Goal: Check status: Check status

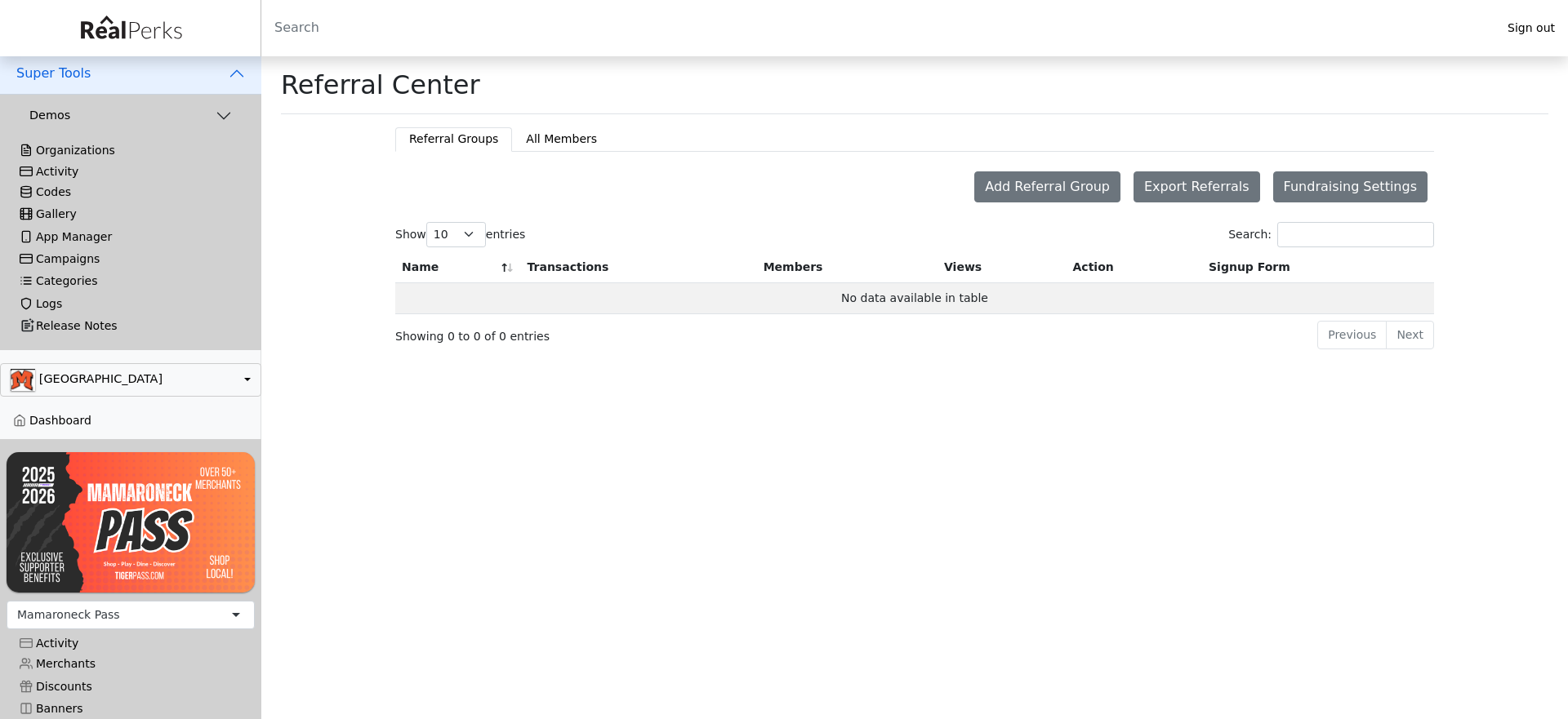
click at [63, 163] on div "Activity Activations Redemptions Emails Issues Log" at bounding box center [130, 171] width 248 height 19
click at [61, 173] on div "Activity" at bounding box center [130, 171] width 222 height 14
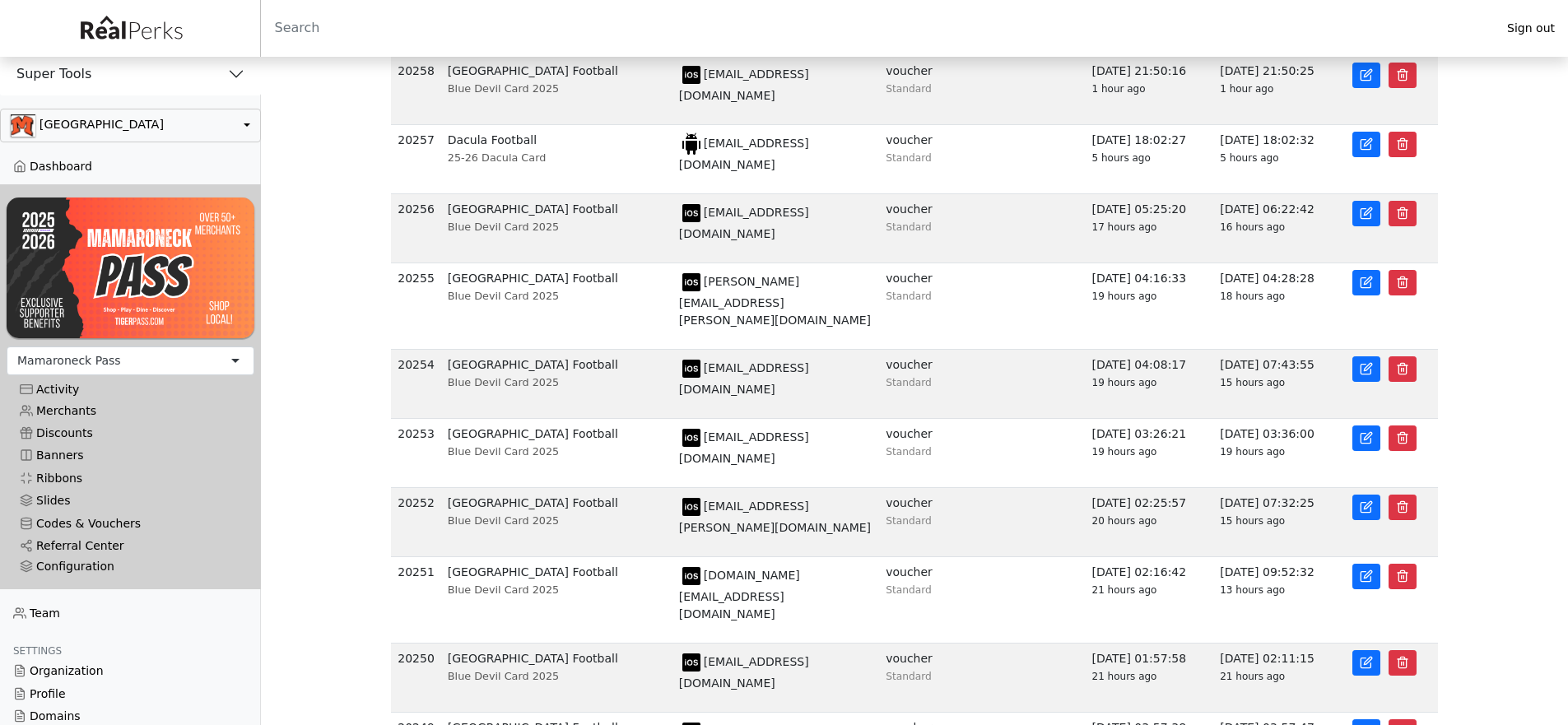
scroll to position [176, 0]
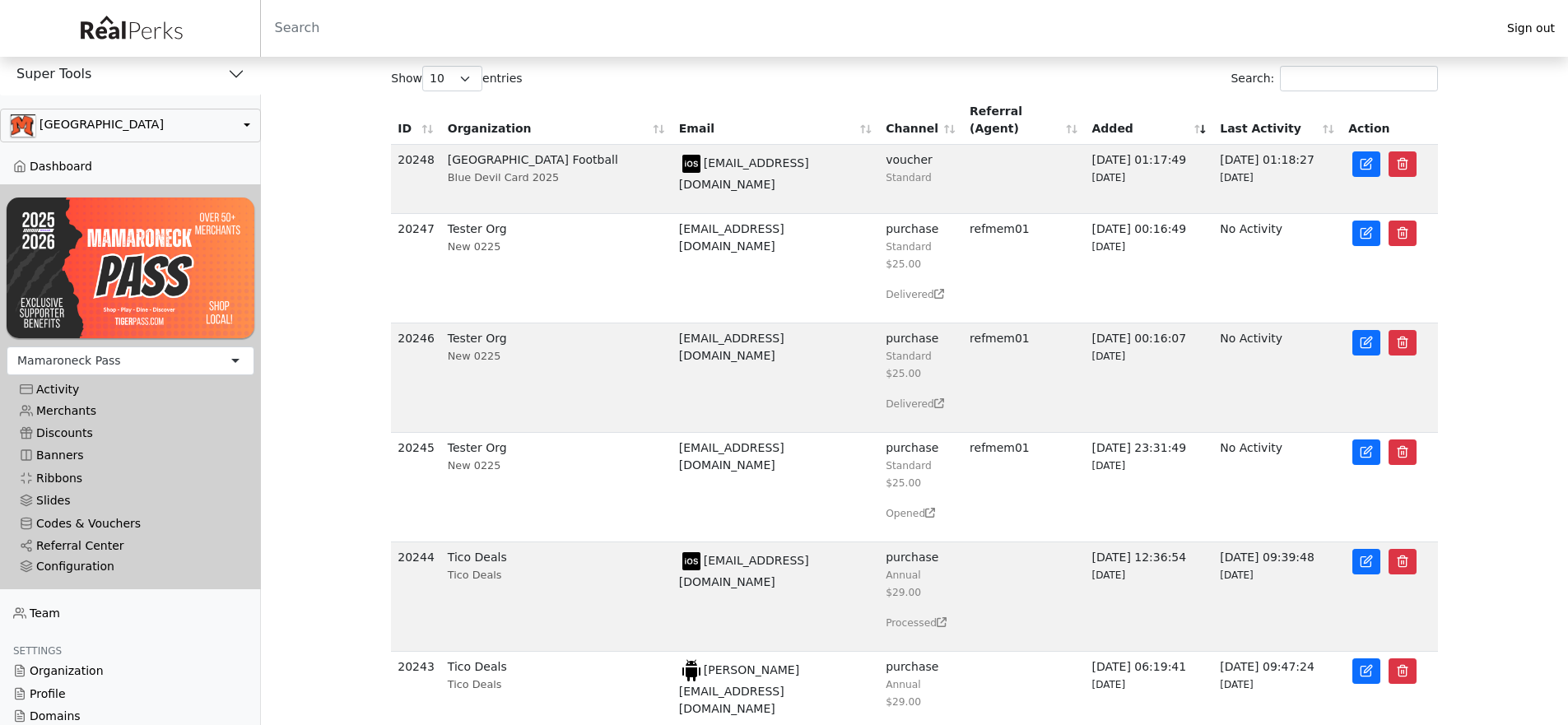
scroll to position [72, 0]
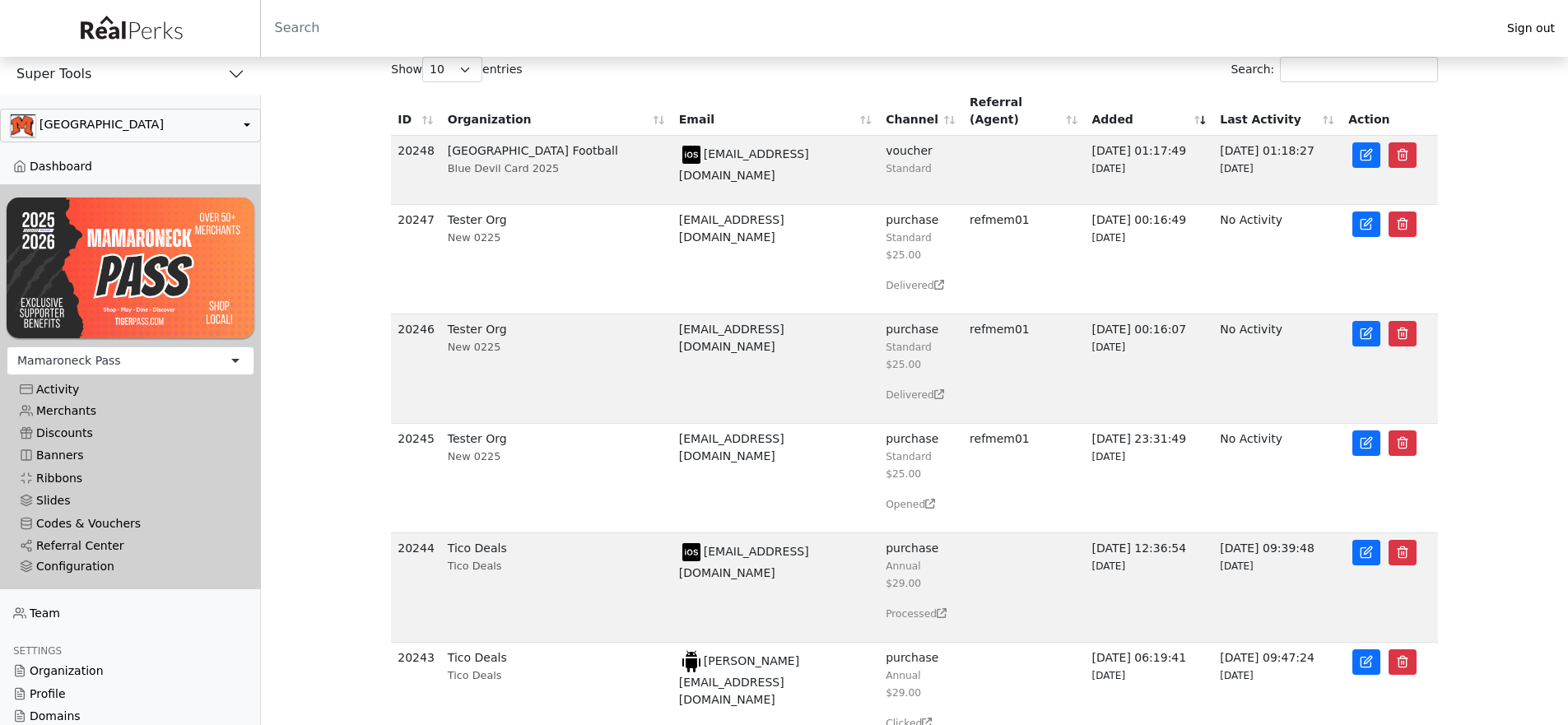
click at [408, 218] on td "20247" at bounding box center [416, 260] width 50 height 110
copy td "20247"
